Goal: Feedback & Contribution: Contribute content

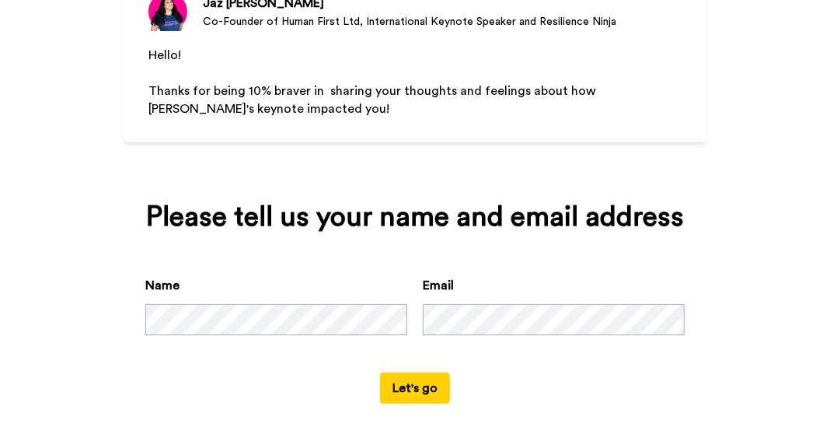
scroll to position [211, 0]
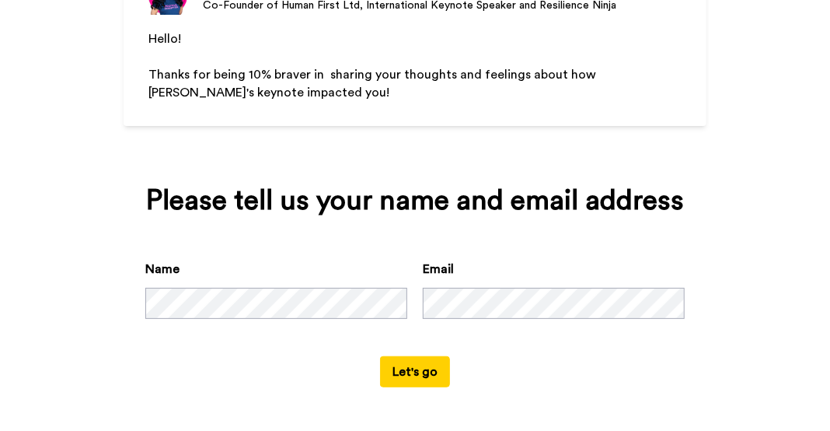
click at [417, 372] on button "Let's go" at bounding box center [415, 371] width 70 height 31
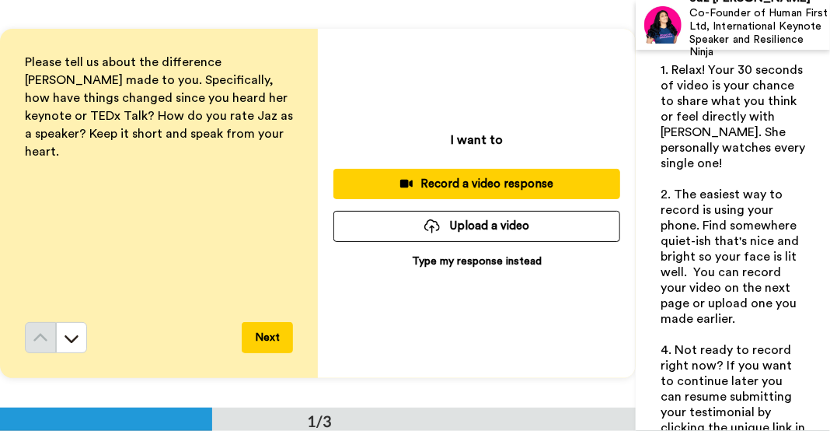
click at [431, 263] on p "Type my response instead" at bounding box center [477, 261] width 130 height 16
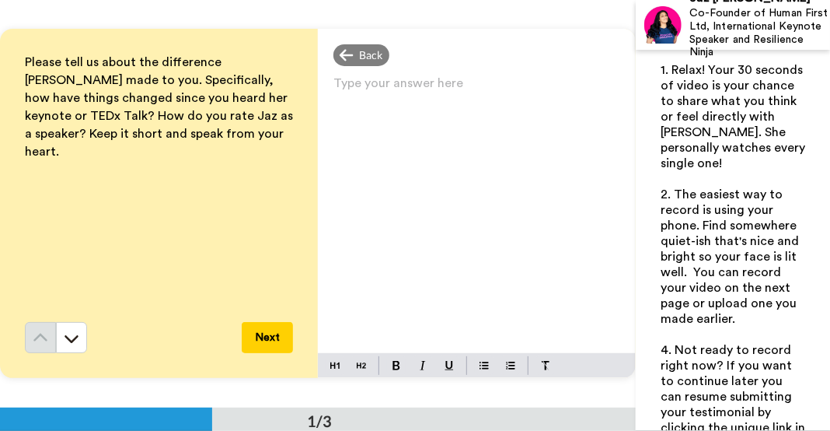
click at [415, 92] on p "Type your answer here ﻿" at bounding box center [476, 89] width 287 height 22
click at [452, 89] on span "[PERSON_NAME]'s talk really resonated with me" at bounding box center [471, 89] width 277 height 12
drag, startPoint x: 477, startPoint y: 86, endPoint x: 469, endPoint y: 86, distance: 8.5
click at [469, 86] on span "[PERSON_NAME]'s talk really resonated with me" at bounding box center [471, 89] width 277 height 12
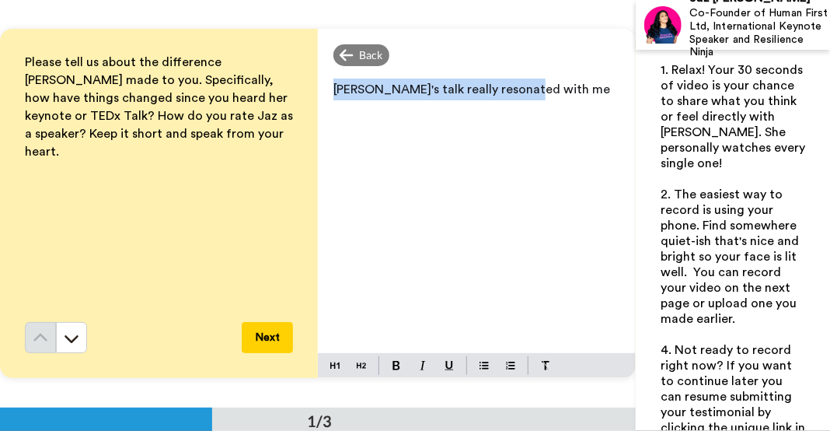
drag, startPoint x: 535, startPoint y: 89, endPoint x: 333, endPoint y: 85, distance: 201.3
click at [333, 85] on p "[PERSON_NAME]'s talk really resonated with me" at bounding box center [476, 89] width 287 height 22
copy span "[PERSON_NAME]'s talk really resonated with me"
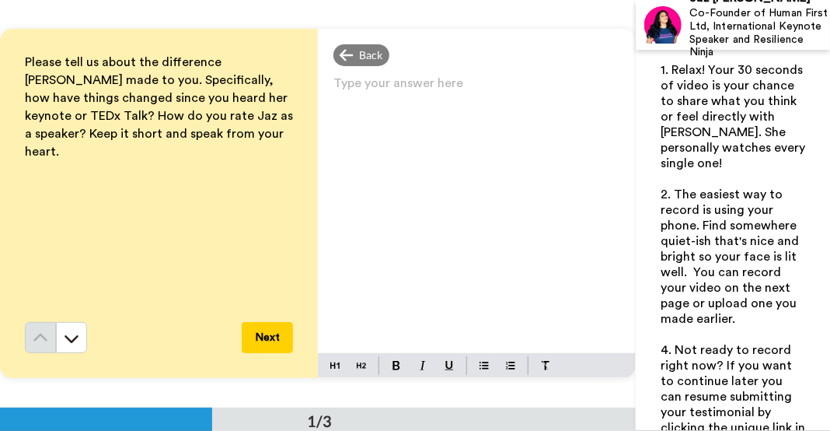
click at [429, 96] on p "Type your answer here ﻿" at bounding box center [476, 89] width 287 height 22
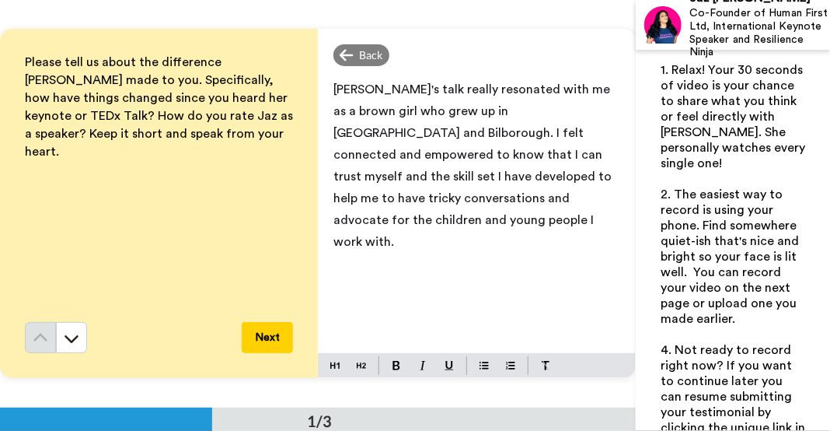
click at [265, 337] on button "Next" at bounding box center [267, 337] width 51 height 31
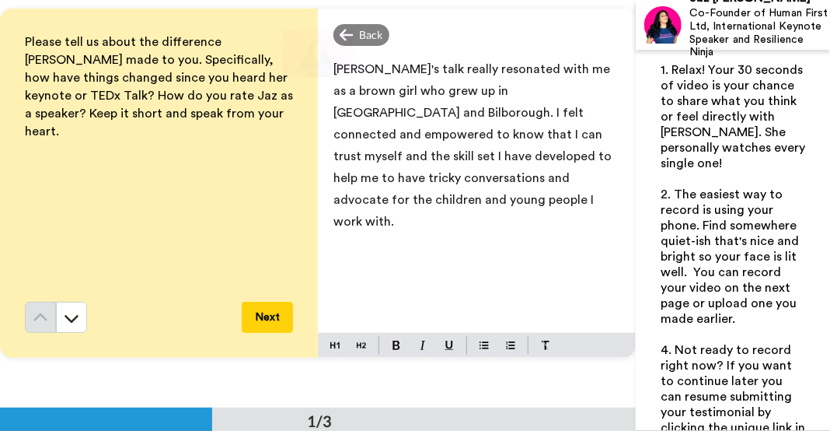
scroll to position [18, 0]
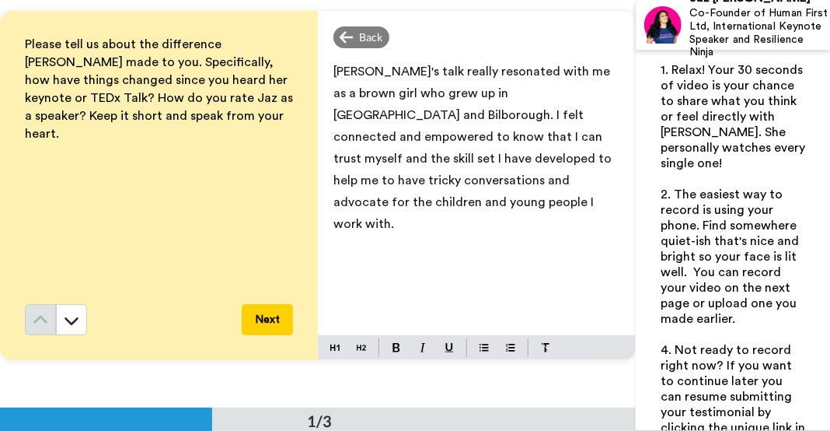
click at [277, 323] on button "Next" at bounding box center [267, 319] width 51 height 31
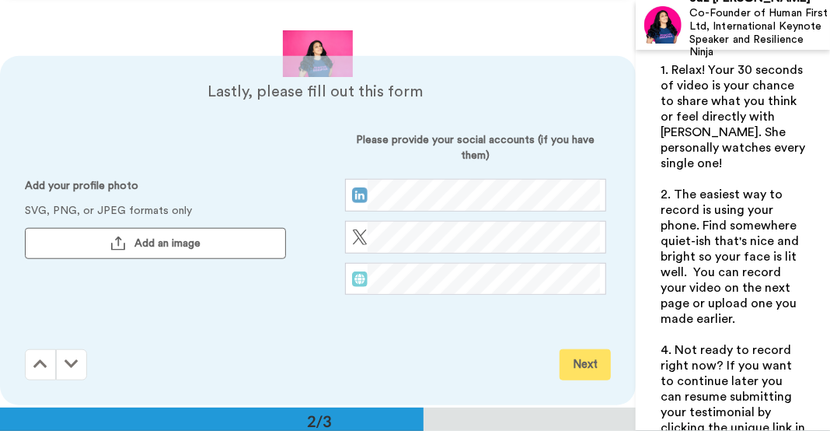
scroll to position [406, 0]
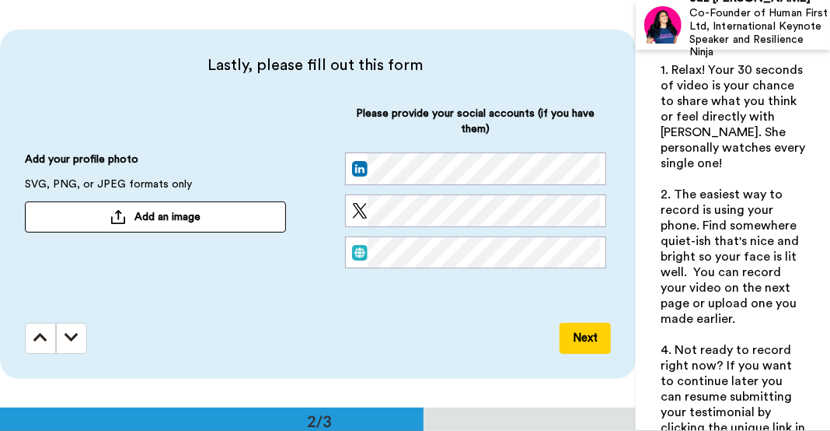
click at [574, 343] on button "Next" at bounding box center [585, 338] width 51 height 31
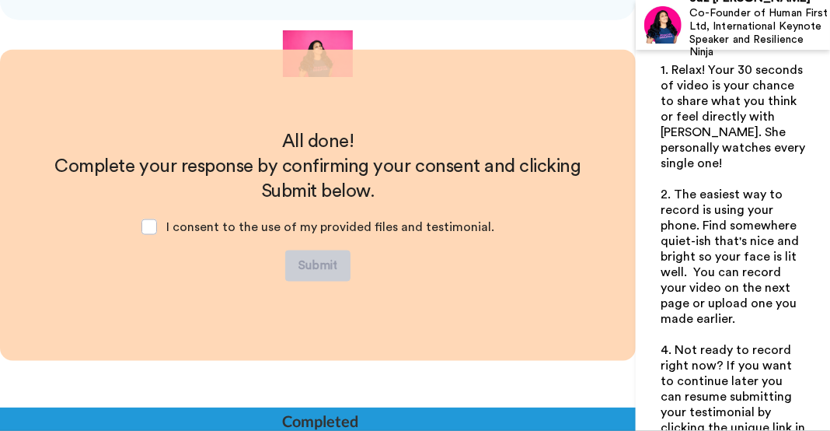
scroll to position [765, 0]
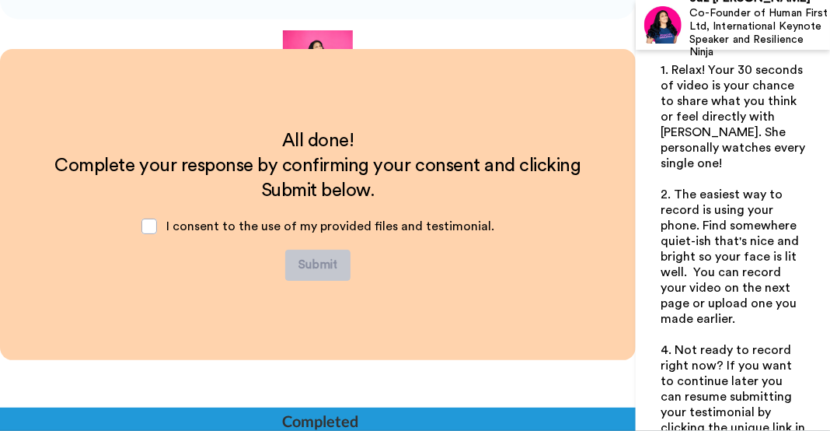
click at [163, 224] on div "I consent to the use of my provided files and testimonial." at bounding box center [318, 226] width 378 height 47
click at [157, 223] on span at bounding box center [149, 226] width 16 height 16
click at [303, 261] on button "Submit" at bounding box center [317, 264] width 65 height 31
